Goal: Information Seeking & Learning: Learn about a topic

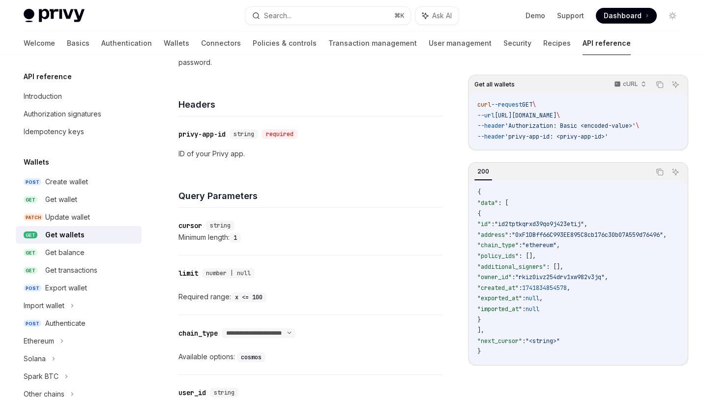
scroll to position [193, 0]
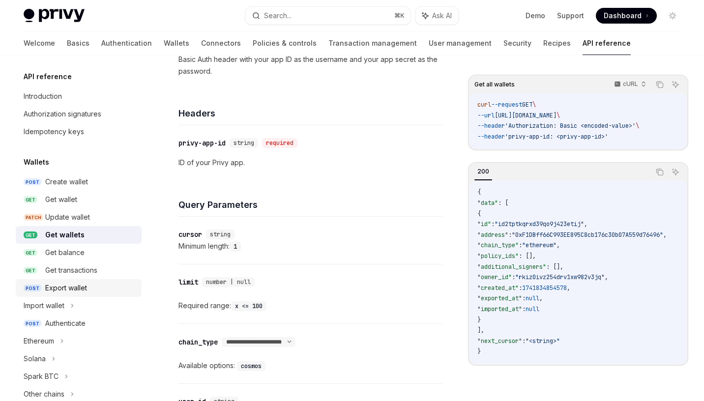
click at [91, 285] on div "Export wallet" at bounding box center [90, 288] width 90 height 12
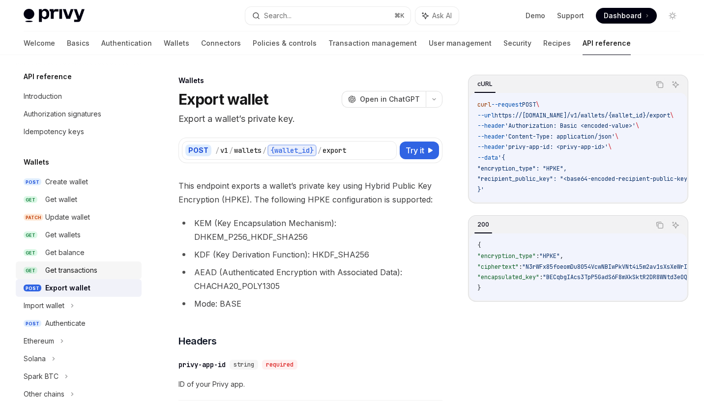
click at [69, 266] on div "Get transactions" at bounding box center [71, 270] width 52 height 12
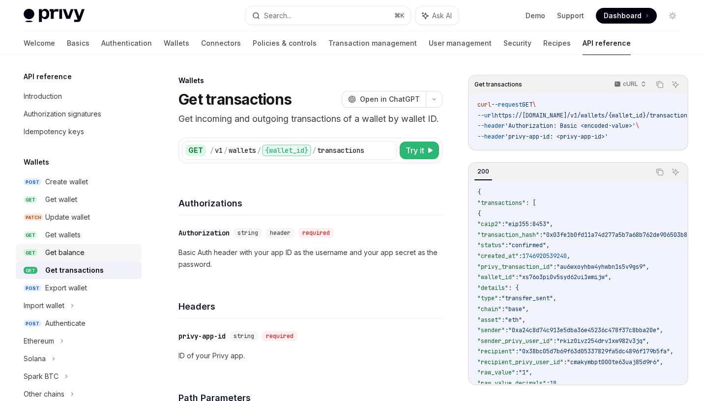
click at [70, 255] on div "Get balance" at bounding box center [64, 253] width 39 height 12
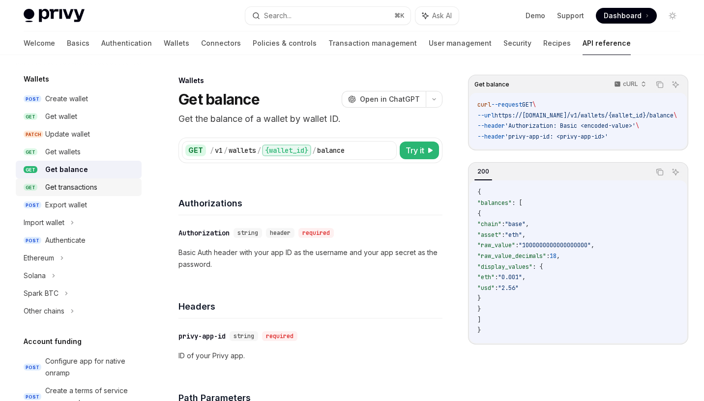
scroll to position [96, 0]
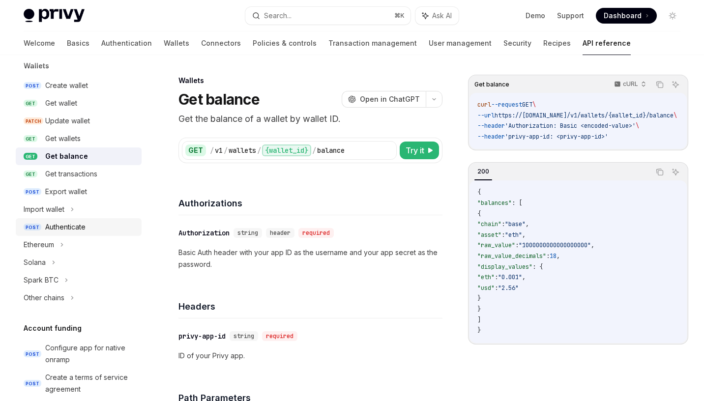
click at [67, 227] on div "Authenticate" at bounding box center [65, 227] width 40 height 12
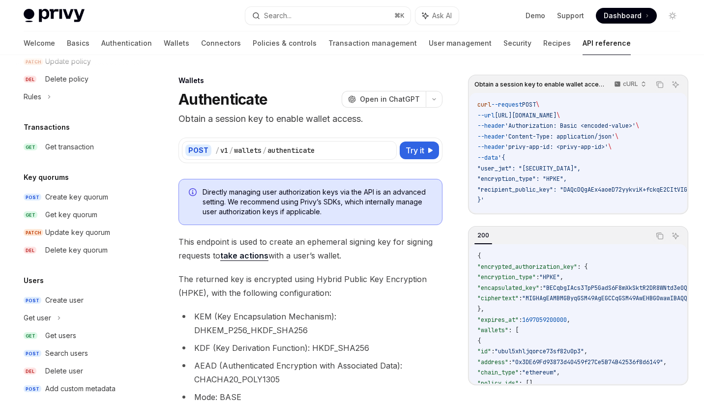
scroll to position [597, 0]
click at [72, 199] on div "Create key quorum" at bounding box center [76, 199] width 63 height 12
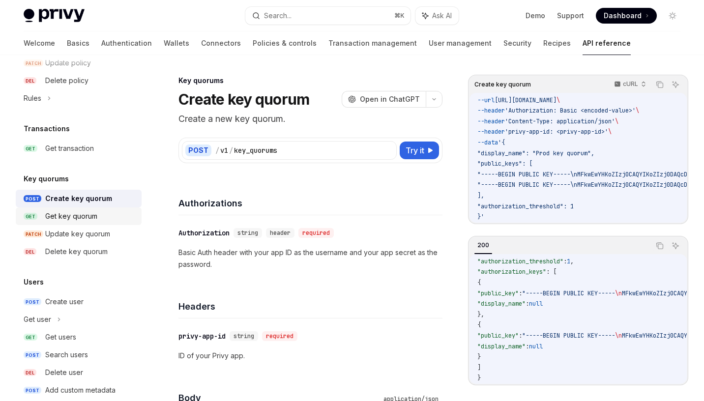
click at [70, 212] on div "Get key quorum" at bounding box center [71, 216] width 52 height 12
type textarea "*"
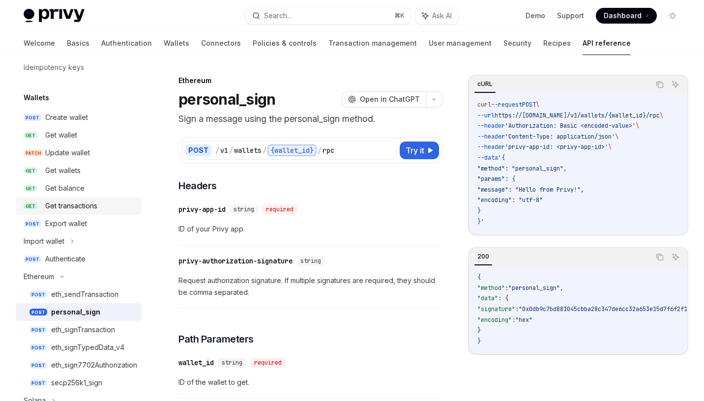
scroll to position [60, 0]
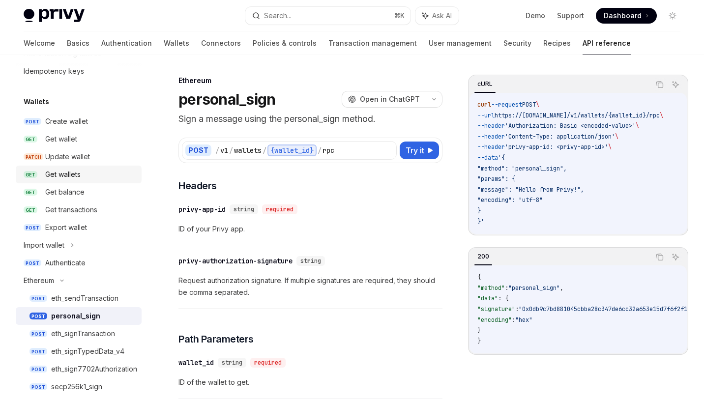
click at [79, 178] on div "Get wallets" at bounding box center [62, 175] width 35 height 12
type textarea "*"
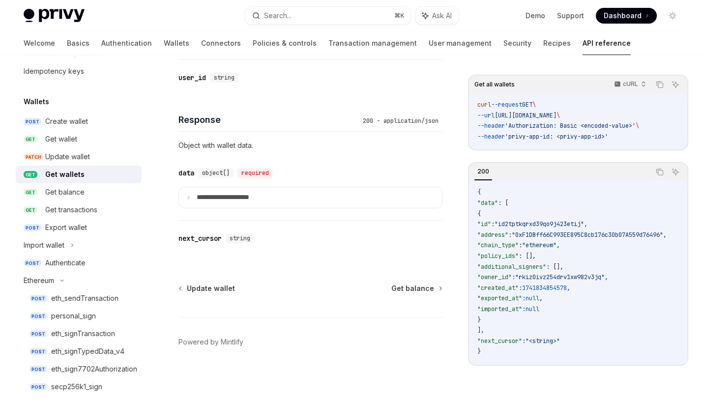
scroll to position [517, 0]
click at [288, 200] on summary "**********" at bounding box center [310, 198] width 263 height 21
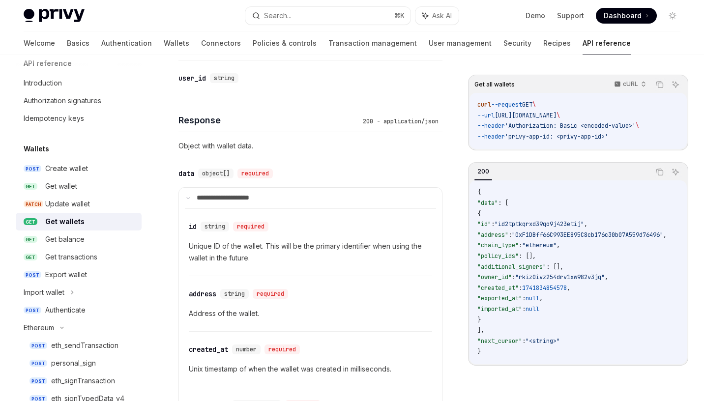
scroll to position [0, 0]
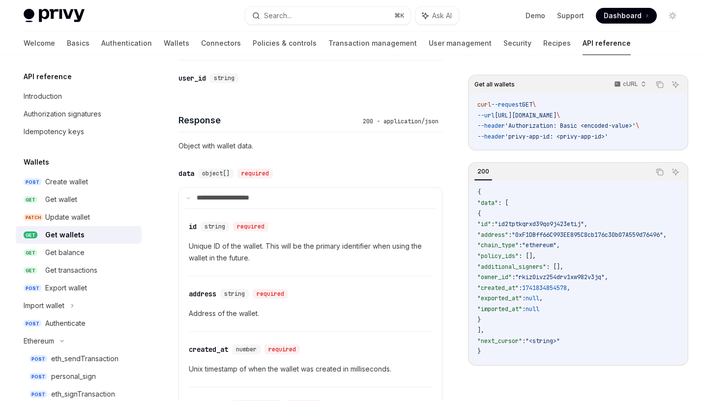
click at [336, 115] on h4 "Response" at bounding box center [268, 120] width 180 height 13
